Goal: Book appointment/travel/reservation

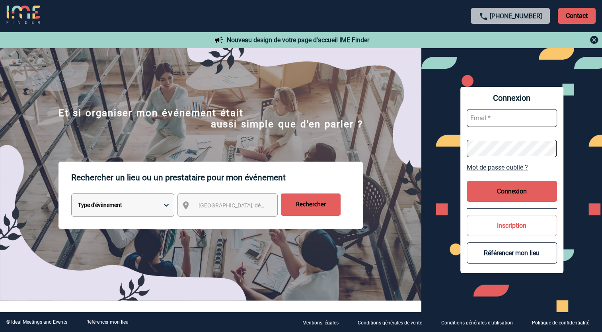
click at [213, 202] on span "Ville, département, région..." at bounding box center [234, 205] width 79 height 11
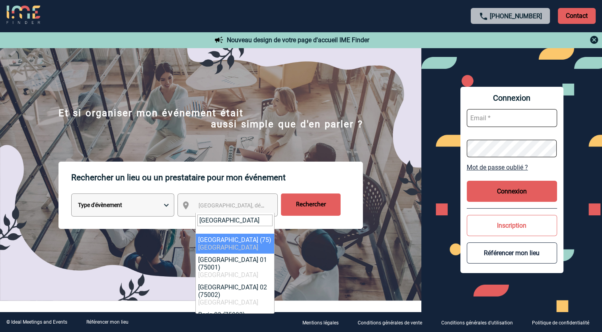
type input "paris"
select select "3"
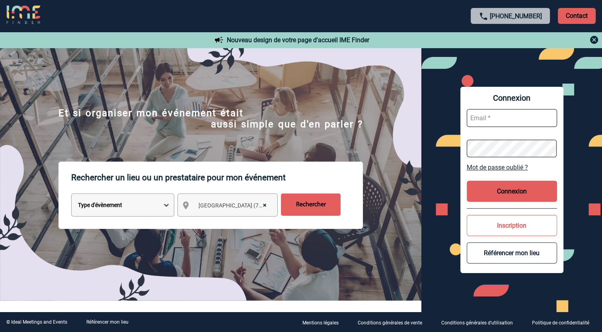
click at [121, 208] on select "Type d'évènement Séminaire avec nuitée Réunion Repas de groupe Team Building & …" at bounding box center [122, 204] width 103 height 23
select select "1"
click at [71, 195] on select "Type d'évènement Séminaire avec nuitée Réunion Repas de groupe Team Building & …" at bounding box center [122, 204] width 103 height 23
click at [105, 201] on select "Type d'évènement Séminaire avec nuitée Réunion Repas de groupe Team Building & …" at bounding box center [122, 204] width 103 height 23
click at [71, 195] on select "Type d'évènement Séminaire avec nuitée Réunion Repas de groupe Team Building & …" at bounding box center [122, 204] width 103 height 23
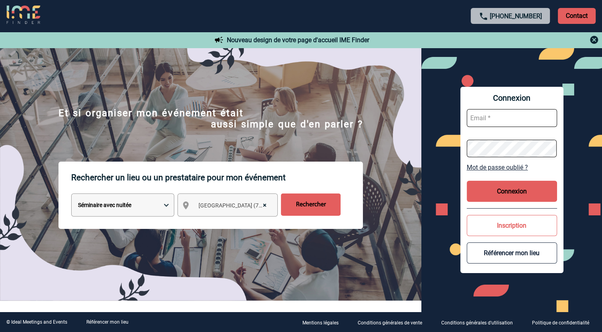
click at [312, 204] on input "Rechercher" at bounding box center [311, 204] width 60 height 22
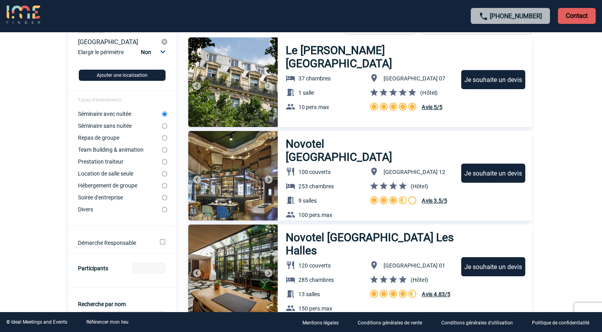
scroll to position [80, 0]
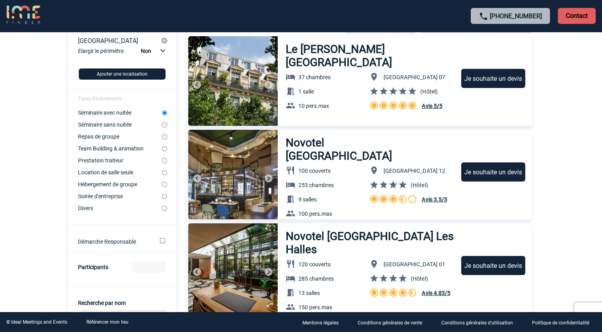
drag, startPoint x: 329, startPoint y: 141, endPoint x: 304, endPoint y: 142, distance: 25.1
click at [304, 142] on h3 "Novotel [GEOGRAPHIC_DATA]" at bounding box center [358, 149] width 146 height 26
click at [161, 240] on input "Démarche Responsable" at bounding box center [162, 240] width 5 height 5
checkbox input "true"
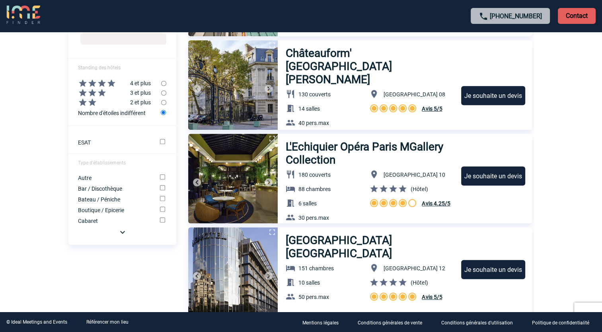
scroll to position [159, 0]
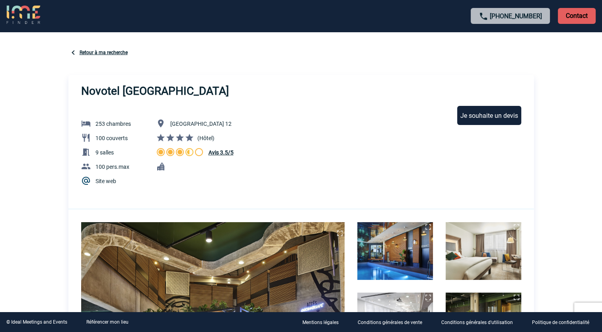
drag, startPoint x: 0, startPoint y: 0, endPoint x: 590, endPoint y: 159, distance: 610.9
click at [590, 159] on body "[PHONE_NUMBER] Contact Contact Sélectionner Retour à ma recherche Novotel [GEOG…" at bounding box center [301, 166] width 602 height 332
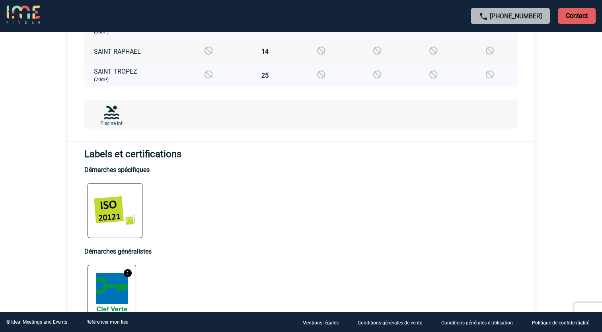
scroll to position [1113, 0]
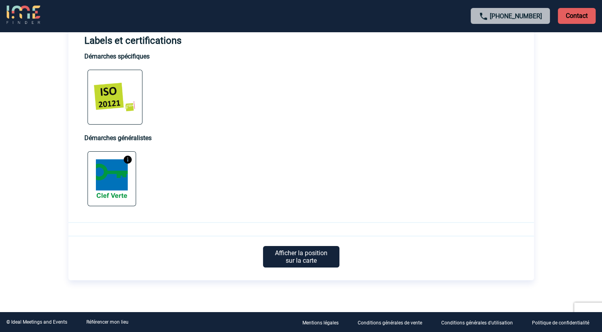
click at [116, 174] on img at bounding box center [111, 179] width 41 height 48
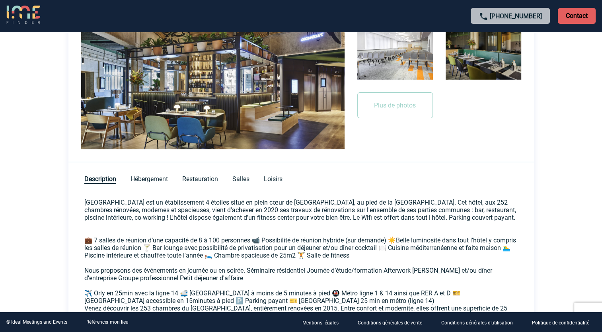
scroll to position [119, 0]
